Goal: Transaction & Acquisition: Purchase product/service

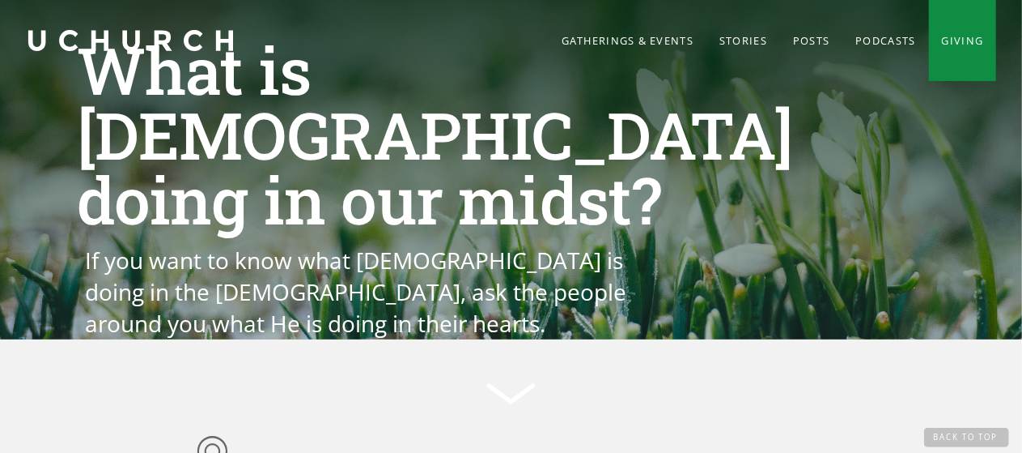
click at [962, 32] on link "Giving" at bounding box center [963, 40] width 68 height 81
click at [961, 35] on link "Giving" at bounding box center [963, 40] width 68 height 81
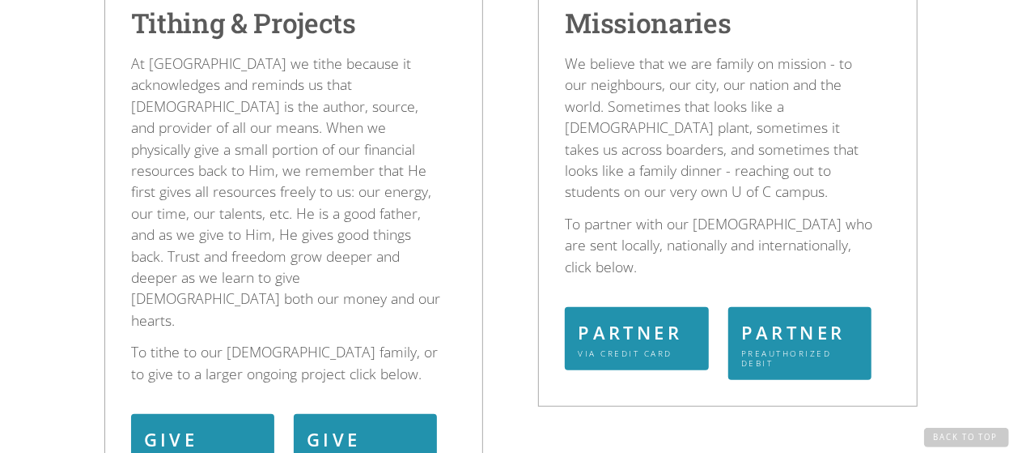
scroll to position [567, 0]
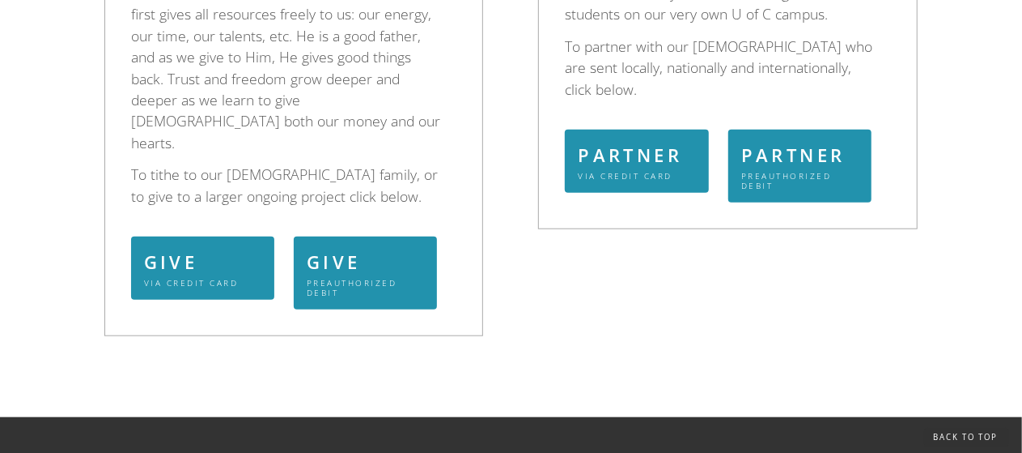
scroll to position [648, 0]
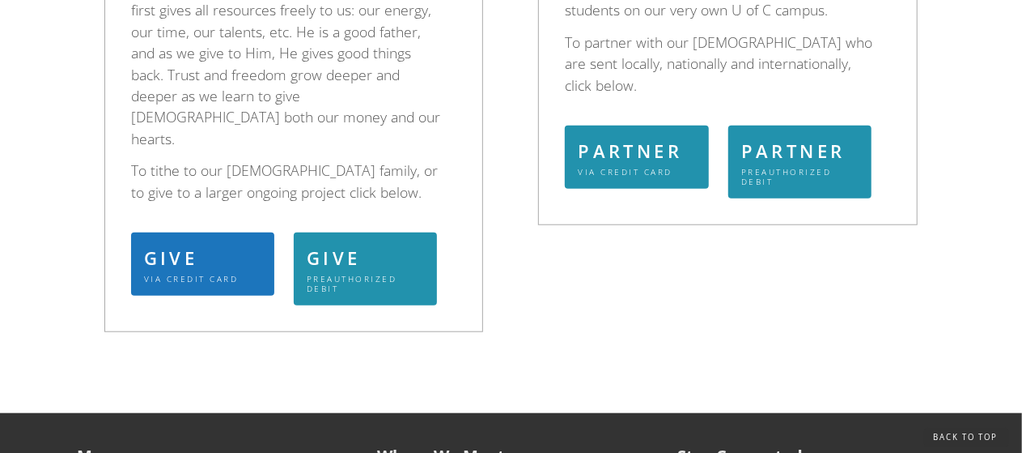
click at [162, 244] on div "GIVE" at bounding box center [200, 257] width 113 height 27
click at [193, 244] on div "GIVE" at bounding box center [200, 257] width 113 height 27
click at [213, 244] on div "GIVE" at bounding box center [200, 257] width 113 height 27
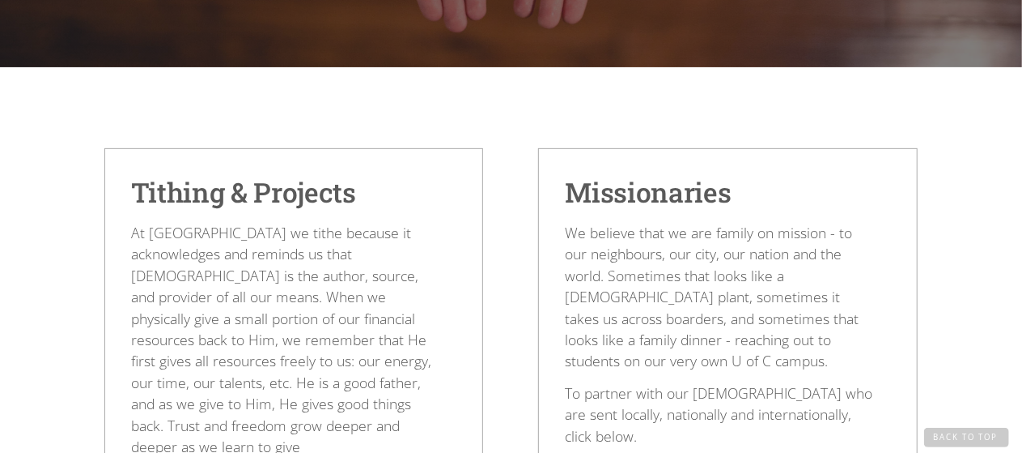
scroll to position [243, 0]
